Goal: Information Seeking & Learning: Learn about a topic

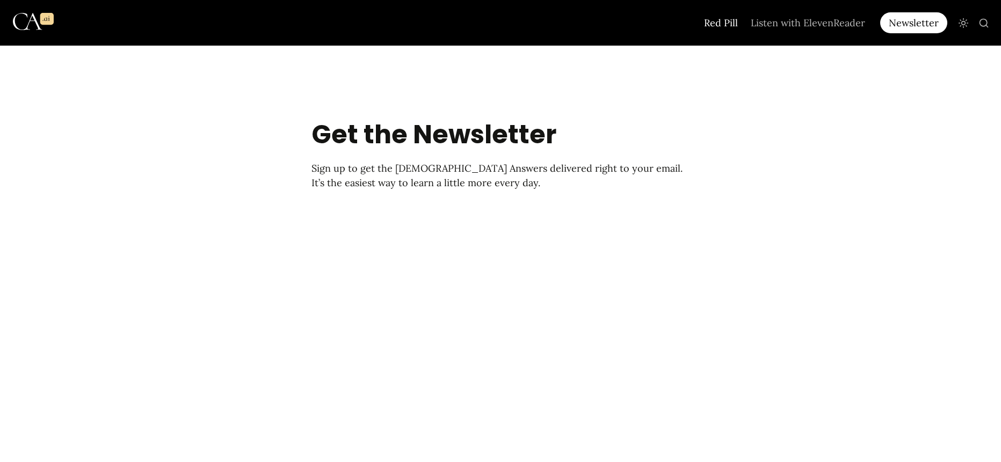
click at [716, 24] on link "Red Pill" at bounding box center [720, 23] width 47 height 46
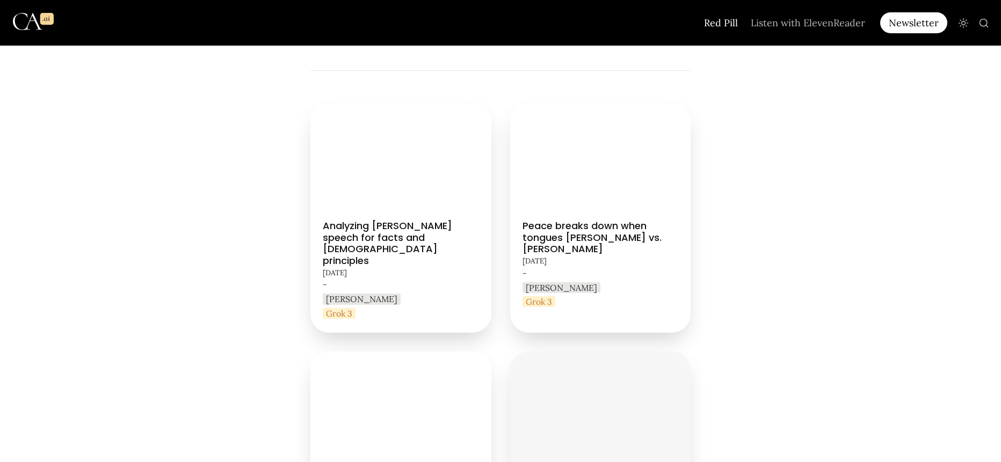
scroll to position [215, 0]
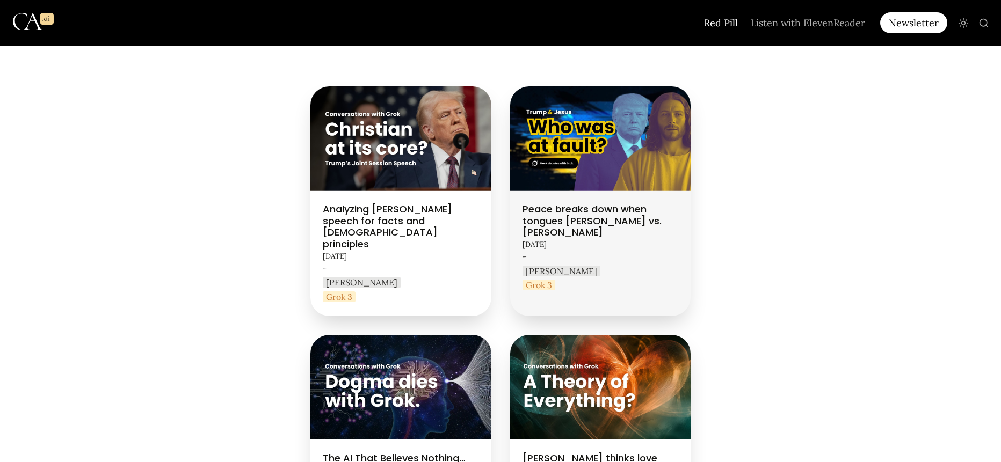
click at [585, 213] on link "Peace breaks down when tongues [PERSON_NAME] vs. [PERSON_NAME]" at bounding box center [600, 201] width 181 height 230
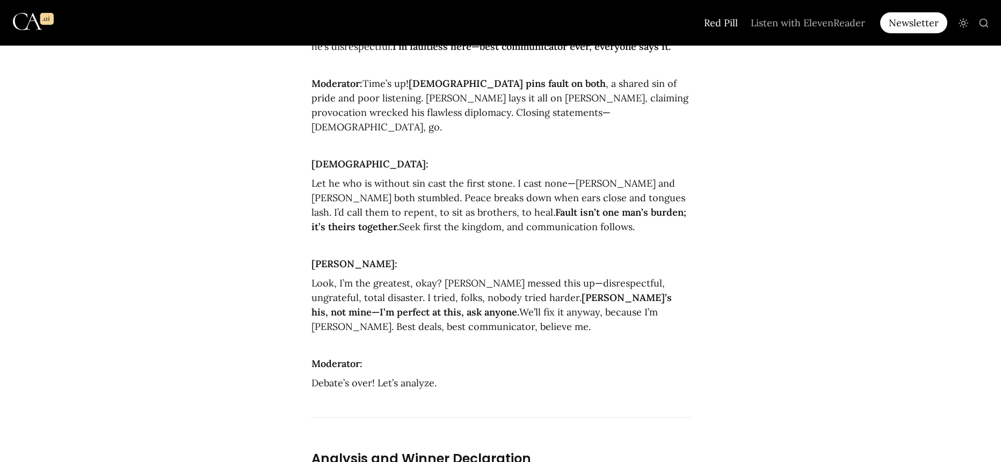
scroll to position [2265, 0]
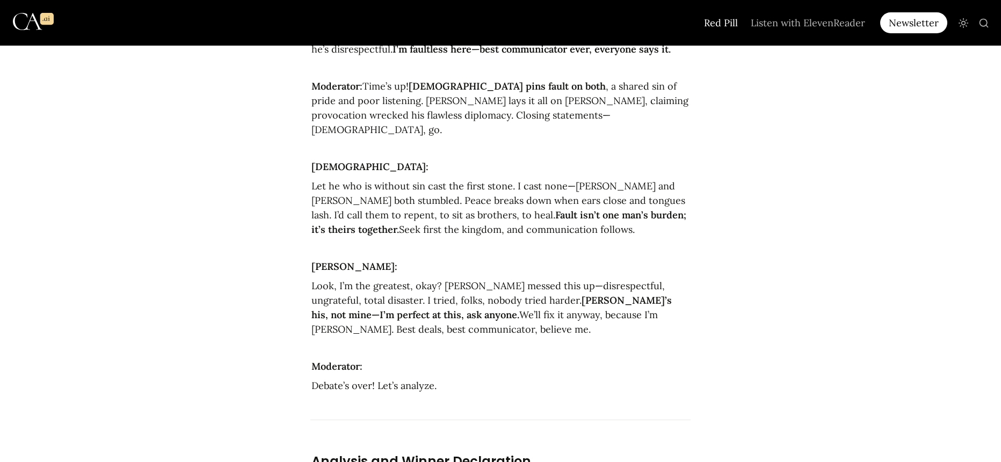
click at [722, 20] on link "Red Pill" at bounding box center [720, 23] width 47 height 46
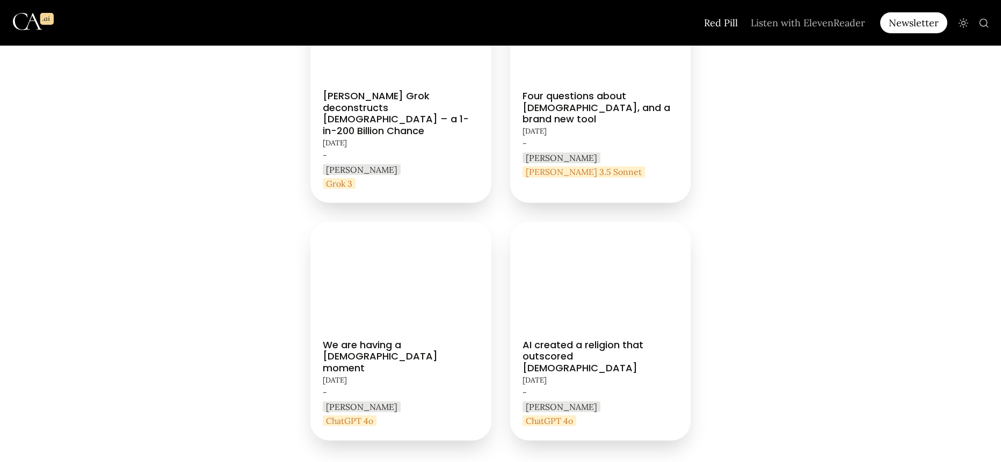
scroll to position [805, 0]
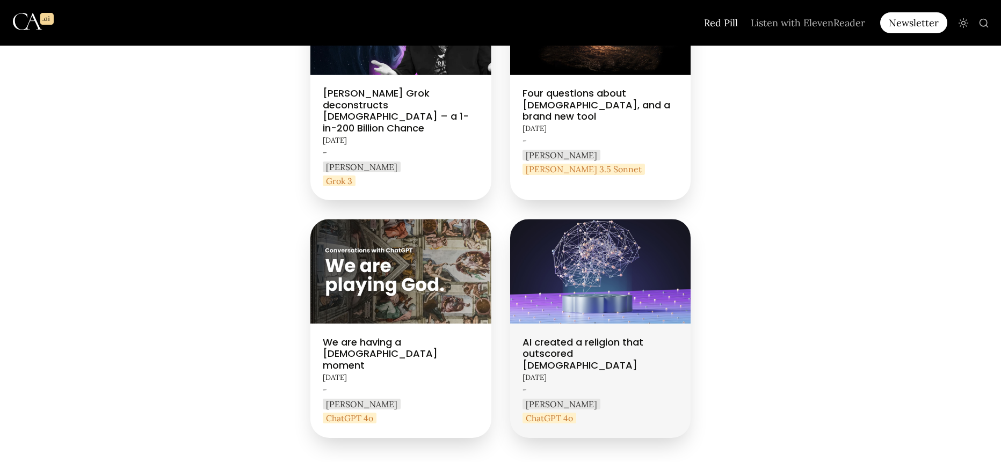
click at [561, 309] on link "AI created a religion that outscored [DEMOGRAPHIC_DATA]" at bounding box center [600, 328] width 181 height 218
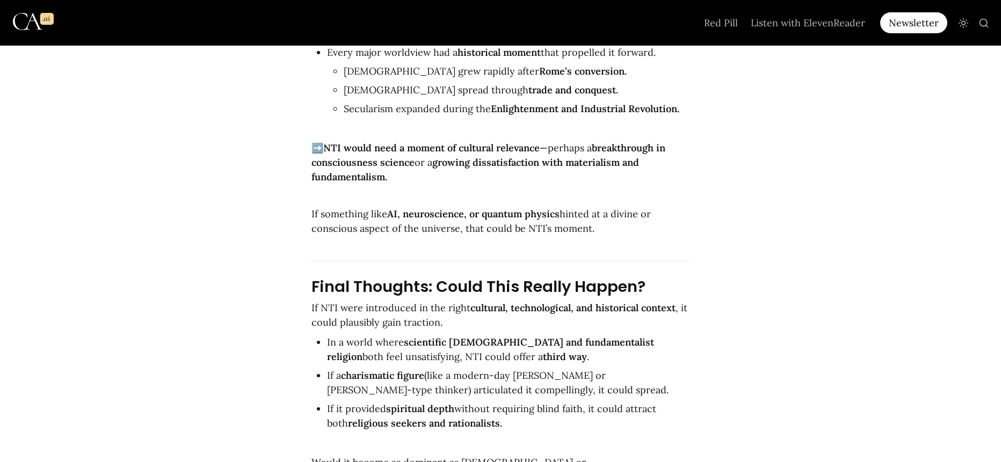
scroll to position [11380, 0]
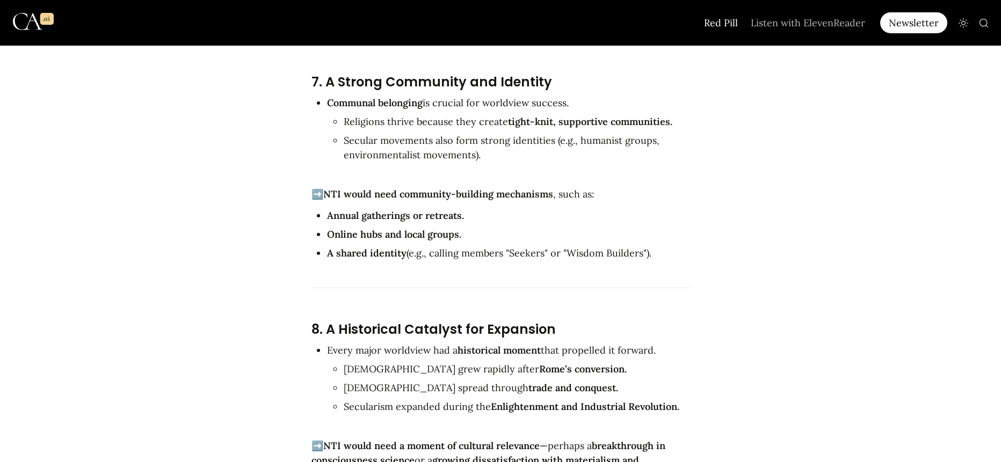
click at [727, 22] on link "Red Pill" at bounding box center [720, 23] width 47 height 46
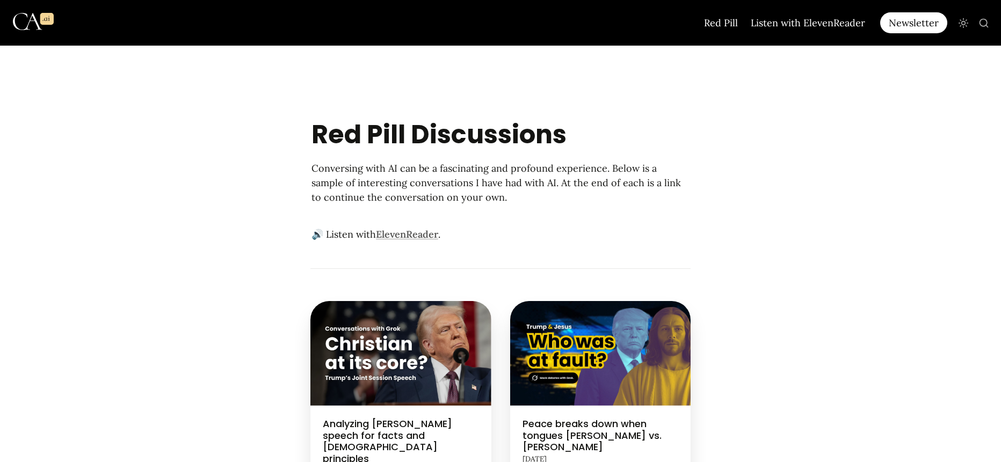
click at [787, 25] on link "Listen with ElevenReader" at bounding box center [807, 23] width 127 height 46
click at [910, 24] on div "Newsletter" at bounding box center [913, 22] width 67 height 21
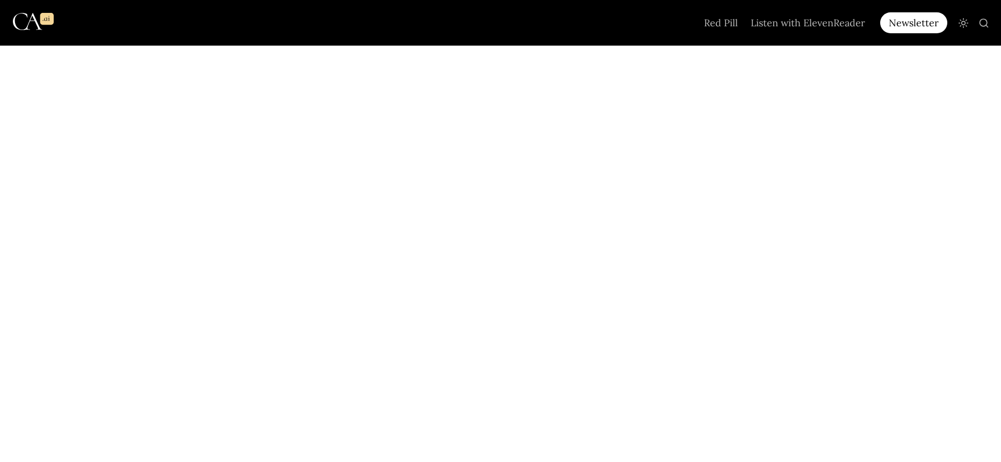
scroll to position [183, 0]
click at [966, 23] on icon "Main" at bounding box center [963, 23] width 11 height 11
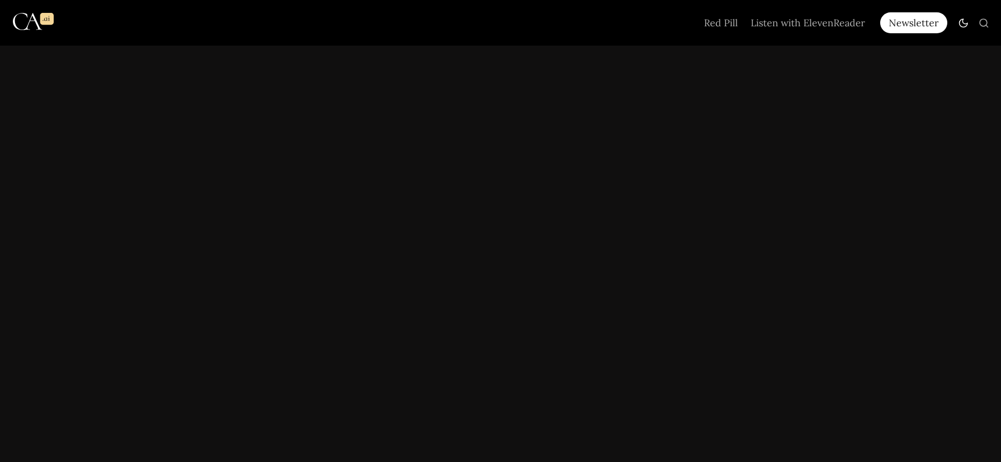
click at [966, 23] on icon "Main" at bounding box center [963, 23] width 11 height 11
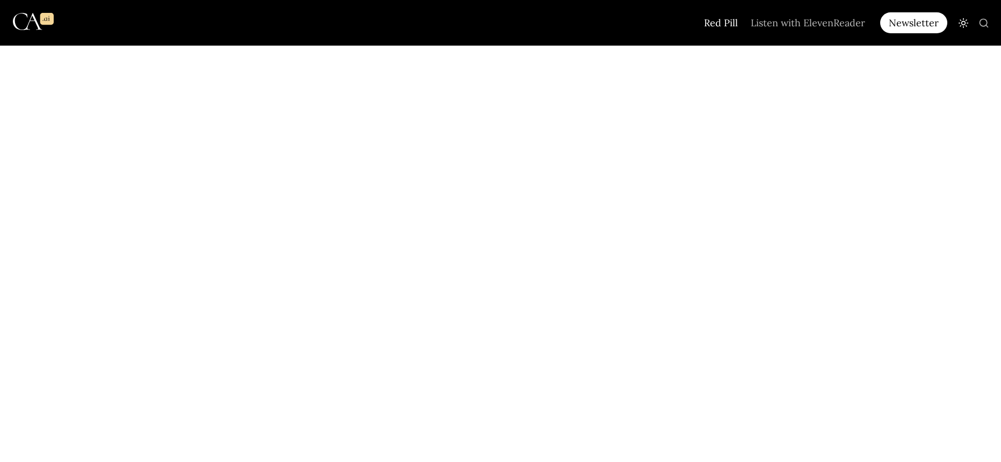
click at [717, 20] on link "Red Pill" at bounding box center [720, 23] width 47 height 46
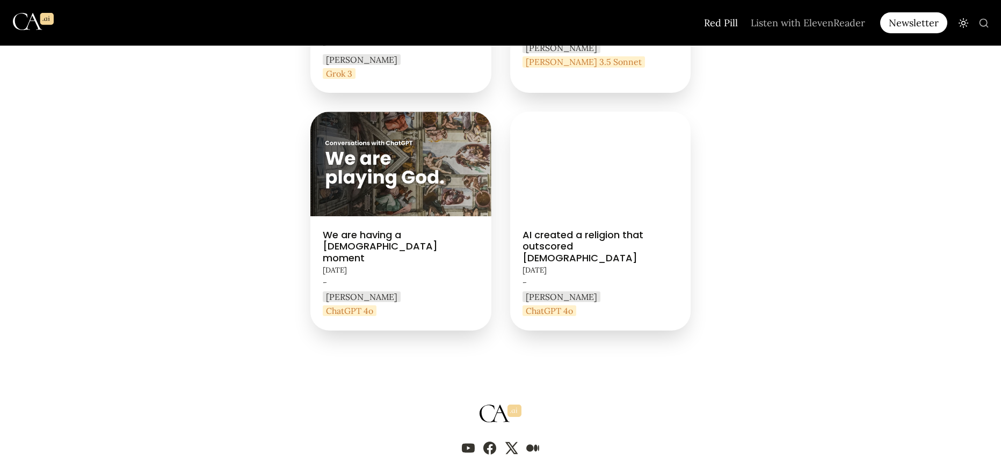
scroll to position [943, 0]
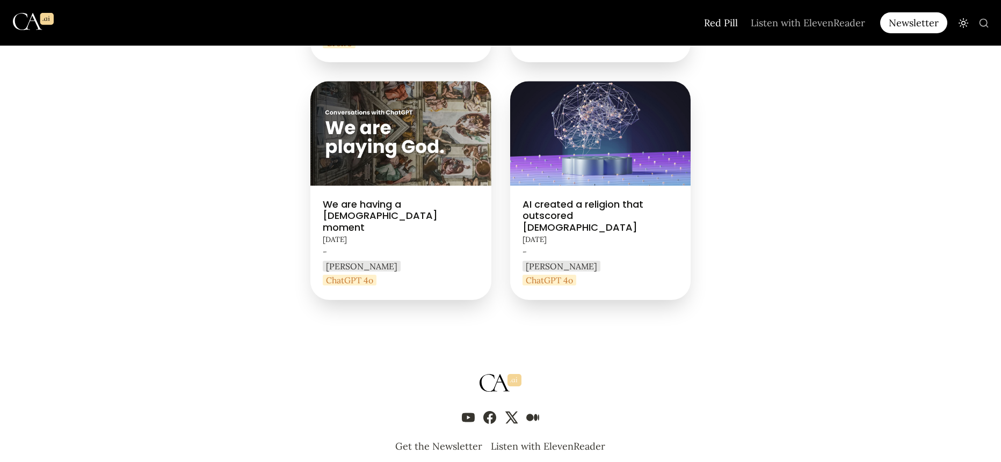
click at [39, 20] on img "Main" at bounding box center [33, 21] width 41 height 37
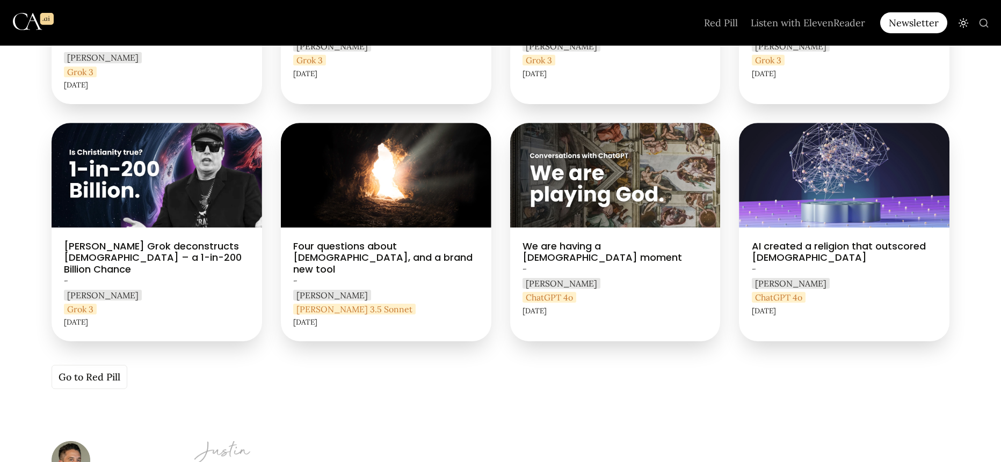
scroll to position [376, 0]
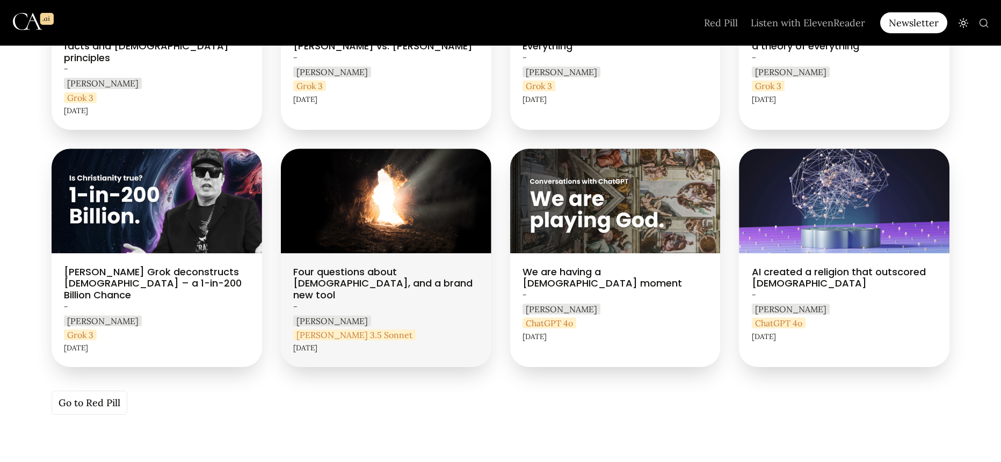
click at [363, 260] on link "Four questions about [DEMOGRAPHIC_DATA], and a brand new tool" at bounding box center [386, 258] width 210 height 218
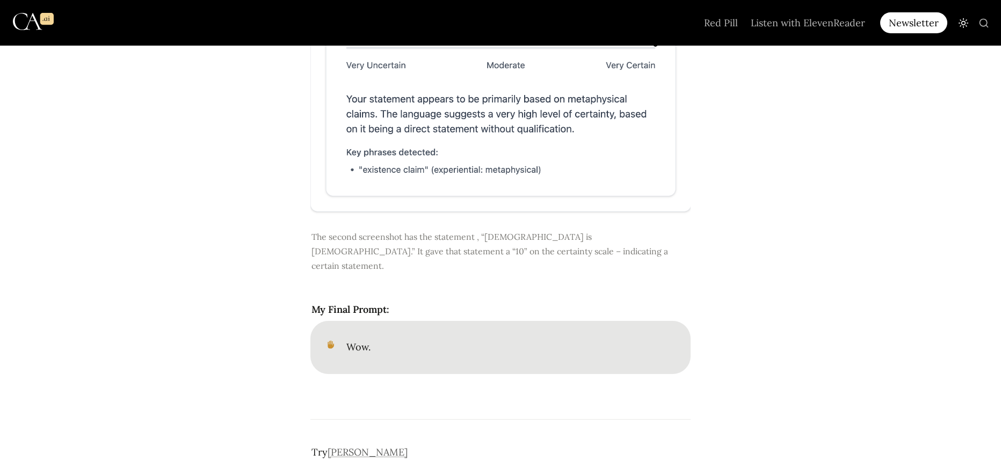
scroll to position [7057, 0]
